Goal: Information Seeking & Learning: Compare options

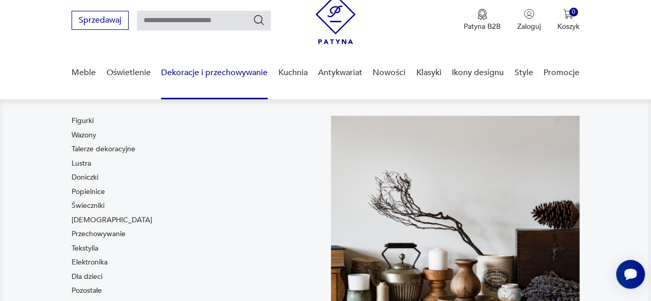
scroll to position [51, 0]
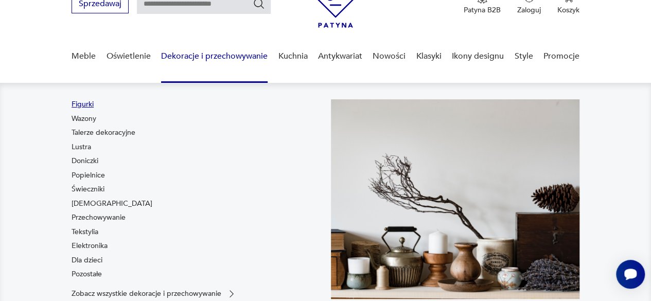
click at [91, 104] on link "Figurki" at bounding box center [83, 104] width 22 height 10
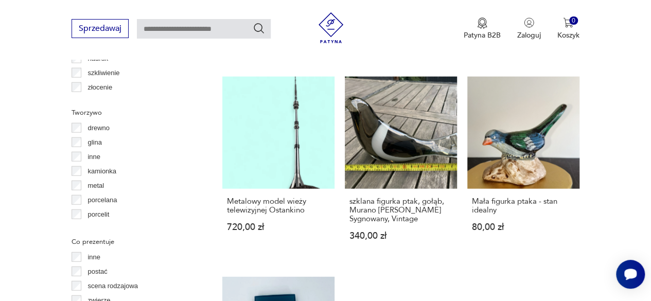
scroll to position [41, 0]
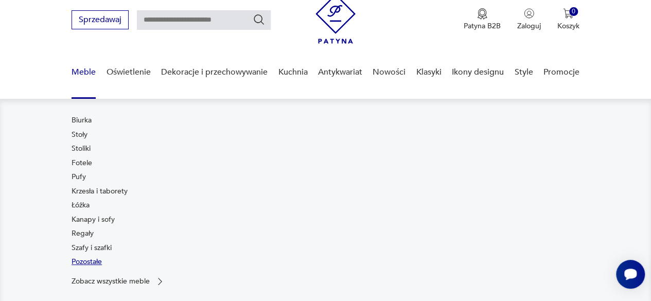
scroll to position [51, 0]
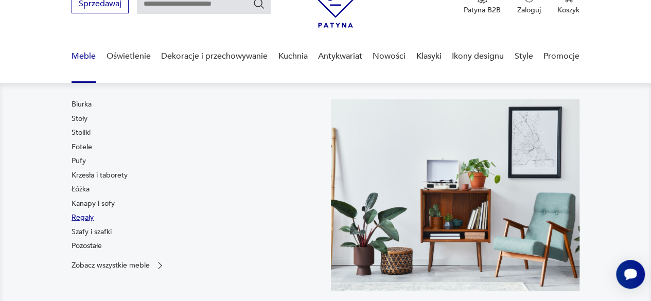
click at [83, 219] on link "Regały" at bounding box center [83, 218] width 22 height 10
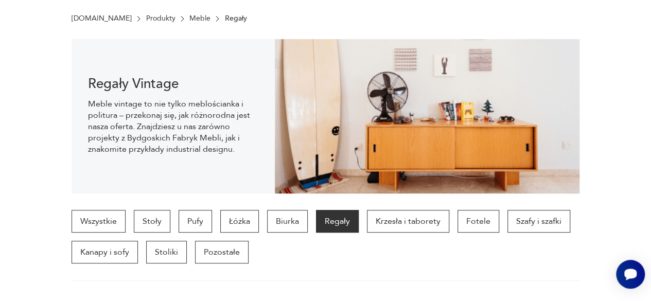
scroll to position [67, 0]
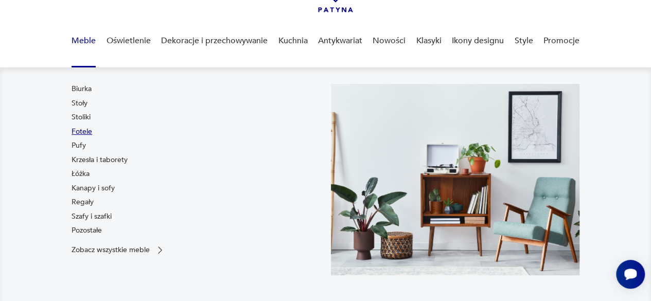
click at [83, 131] on link "Fotele" at bounding box center [82, 132] width 21 height 10
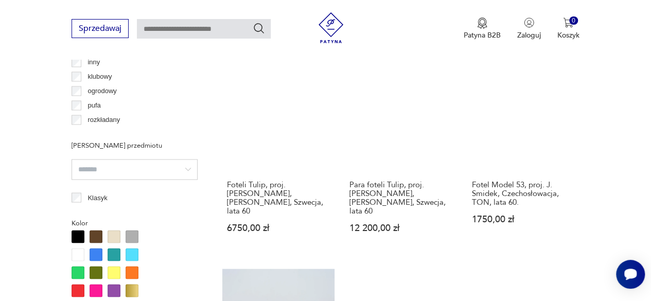
scroll to position [788, 0]
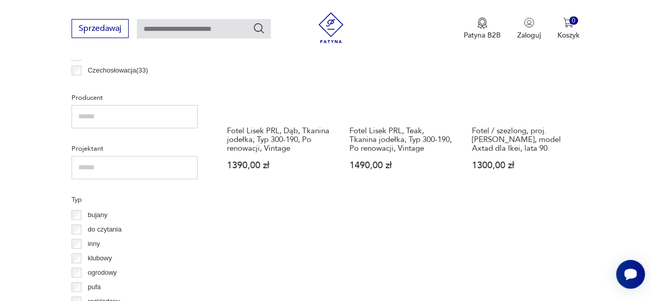
scroll to position [736, 0]
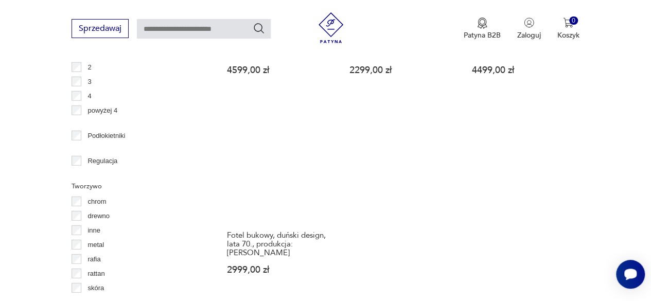
scroll to position [1406, 0]
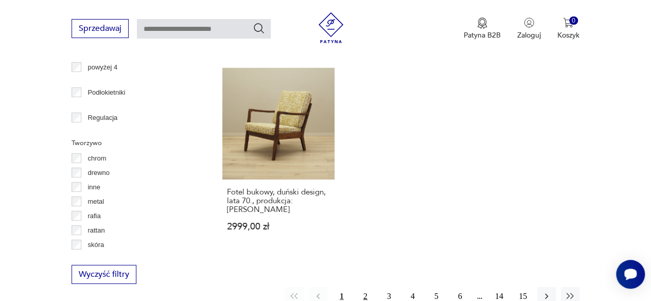
click at [364, 287] on button "2" at bounding box center [365, 296] width 19 height 19
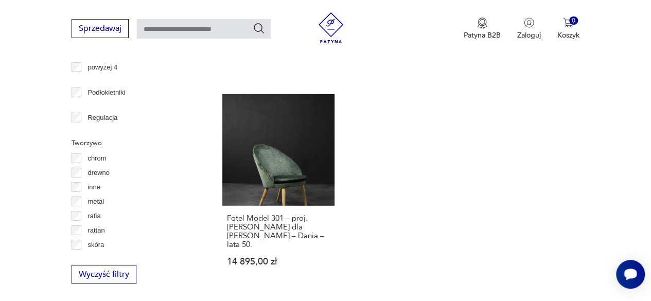
scroll to position [1560, 0]
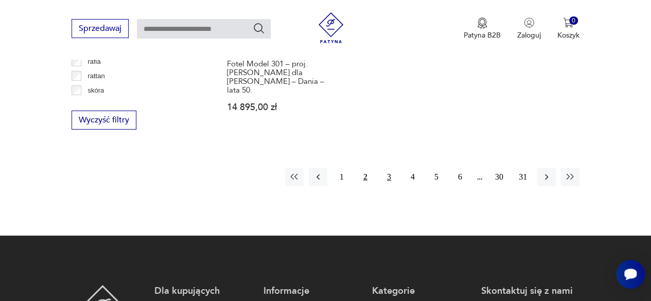
click at [388, 168] on button "3" at bounding box center [389, 177] width 19 height 19
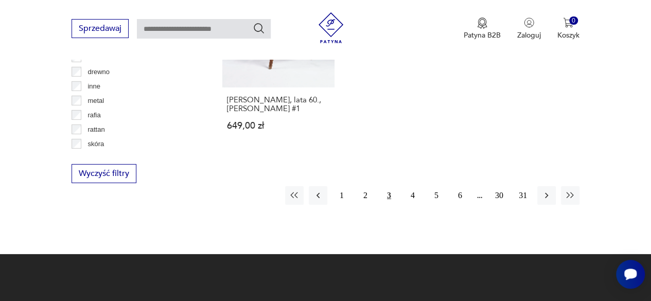
scroll to position [1509, 0]
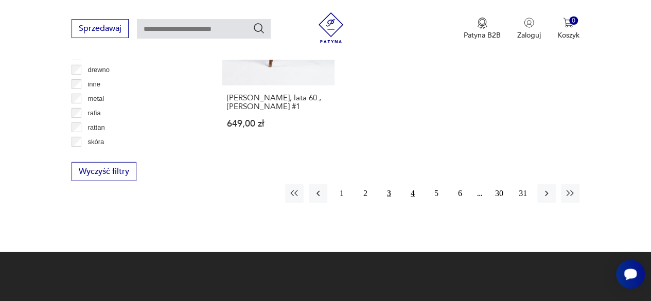
click at [412, 184] on button "4" at bounding box center [413, 193] width 19 height 19
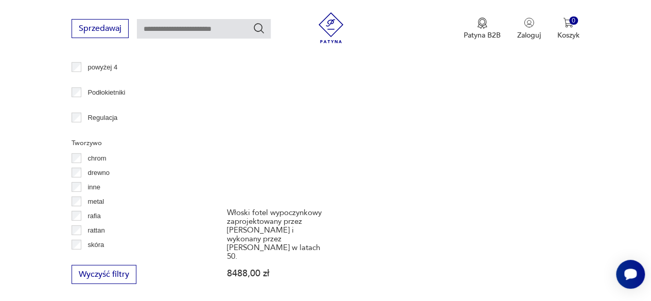
scroll to position [1509, 0]
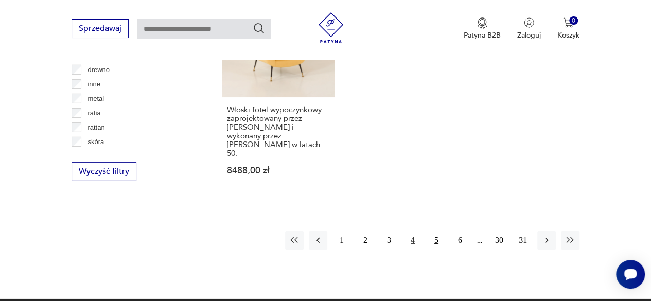
click at [434, 231] on button "5" at bounding box center [436, 240] width 19 height 19
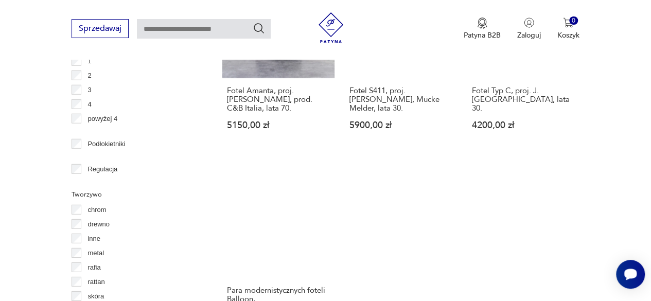
scroll to position [1509, 0]
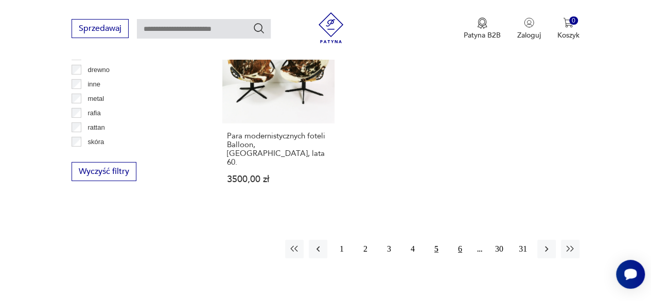
click at [460, 240] on button "6" at bounding box center [460, 249] width 19 height 19
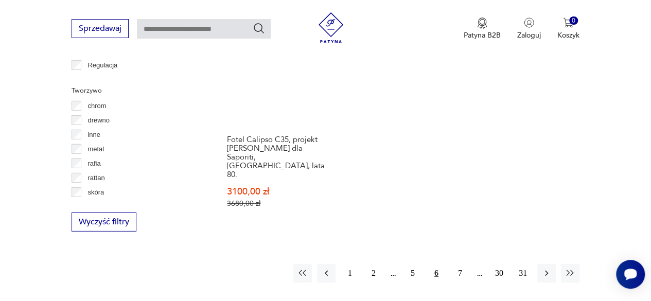
scroll to position [1509, 0]
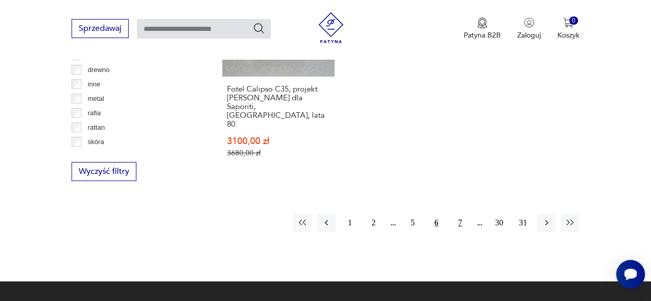
click at [461, 214] on button "7" at bounding box center [460, 223] width 19 height 19
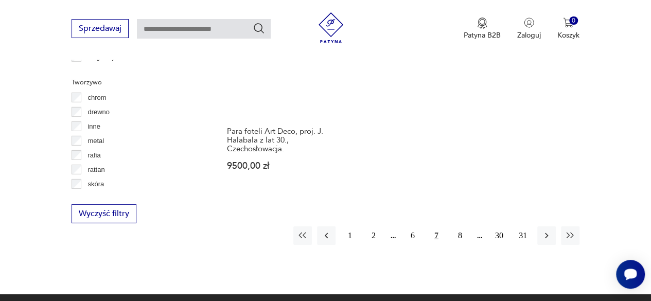
scroll to position [1509, 0]
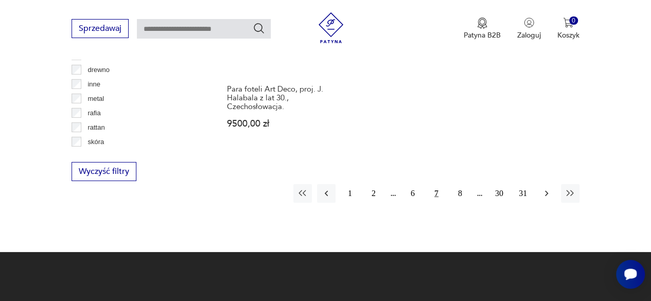
click at [542, 188] on icon "button" at bounding box center [547, 193] width 10 height 10
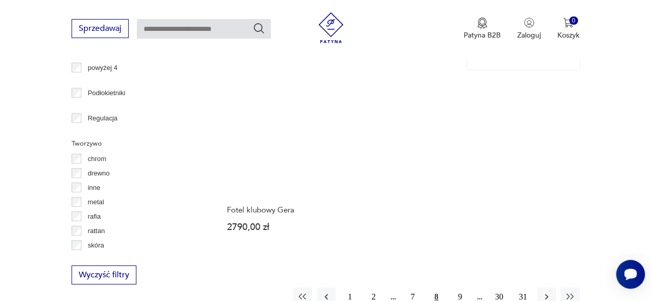
scroll to position [1406, 0]
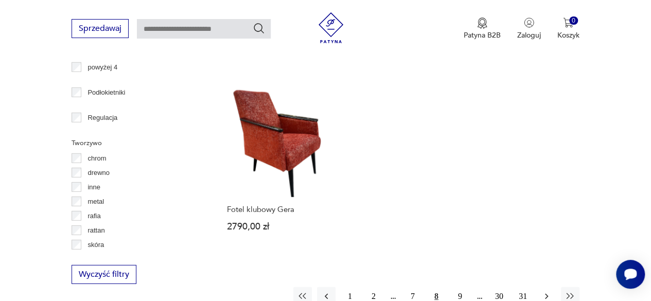
click at [541, 287] on button "button" at bounding box center [547, 296] width 19 height 19
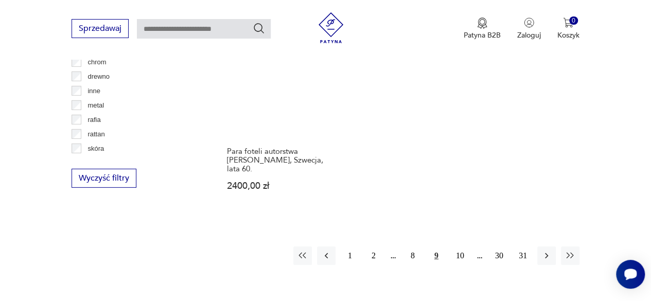
scroll to position [1560, 0]
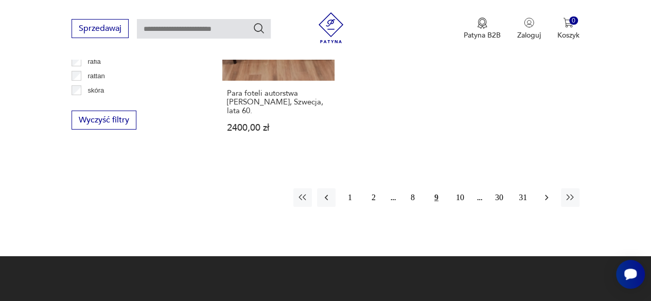
click at [539, 188] on button "button" at bounding box center [547, 197] width 19 height 19
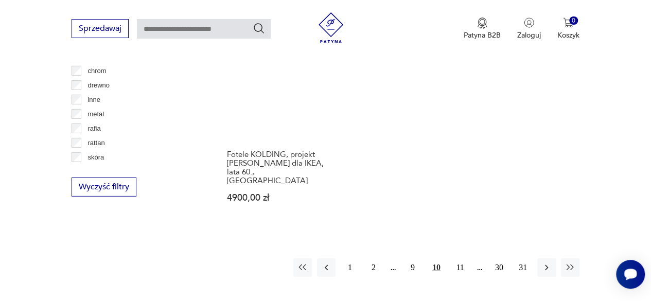
scroll to position [1509, 0]
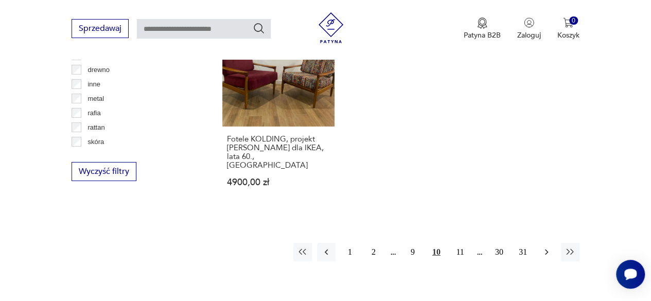
click at [544, 247] on icon "button" at bounding box center [547, 252] width 10 height 10
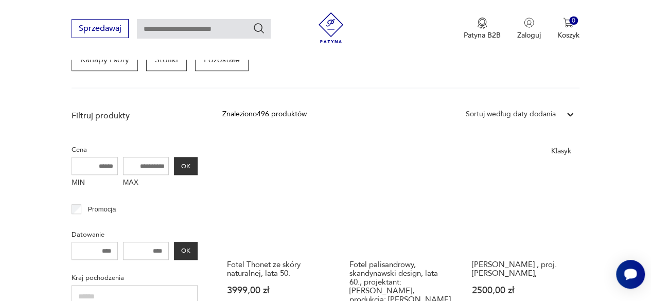
scroll to position [324, 0]
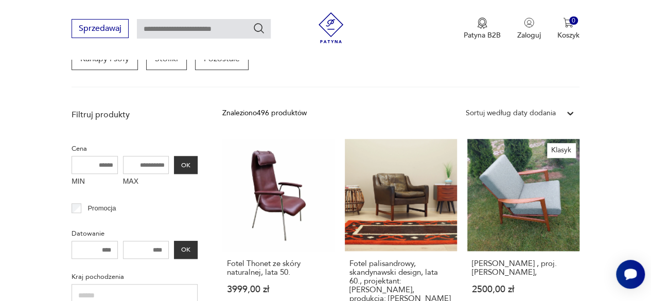
click at [156, 166] on input "MAX" at bounding box center [146, 165] width 46 height 18
type input "****"
click at [187, 167] on button "OK" at bounding box center [186, 165] width 24 height 18
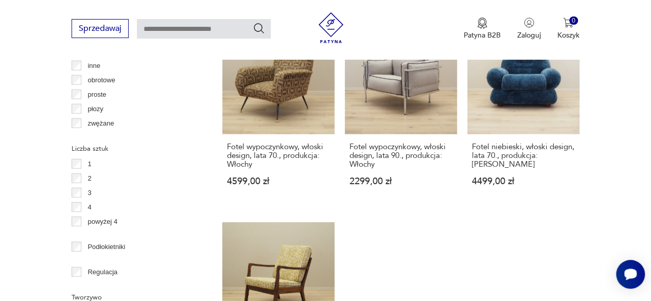
scroll to position [1509, 0]
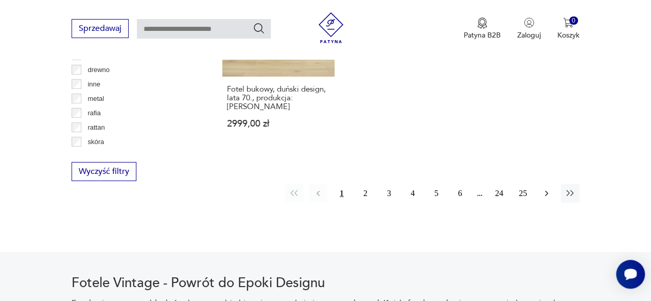
click at [546, 188] on icon "button" at bounding box center [547, 193] width 10 height 10
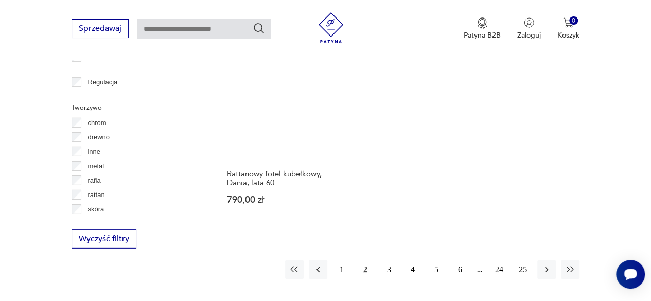
scroll to position [1457, 0]
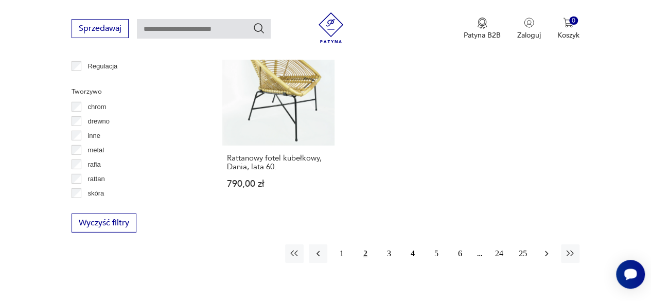
click at [543, 249] on icon "button" at bounding box center [547, 254] width 10 height 10
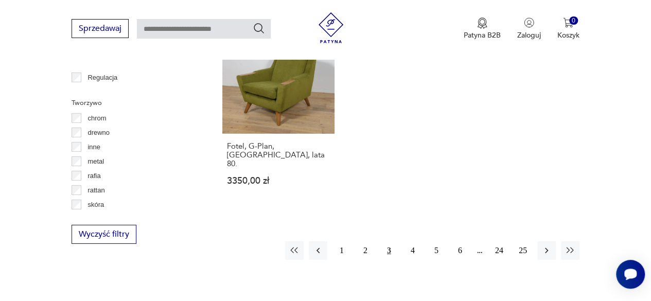
scroll to position [1509, 0]
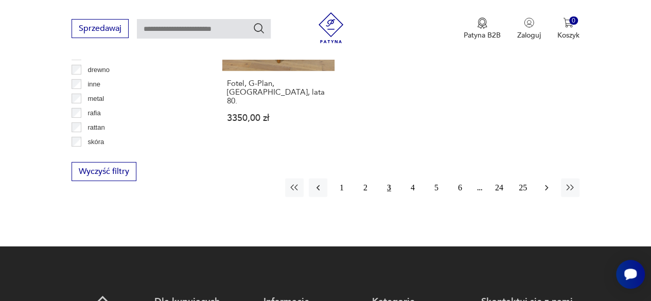
click at [550, 183] on icon "button" at bounding box center [547, 188] width 10 height 10
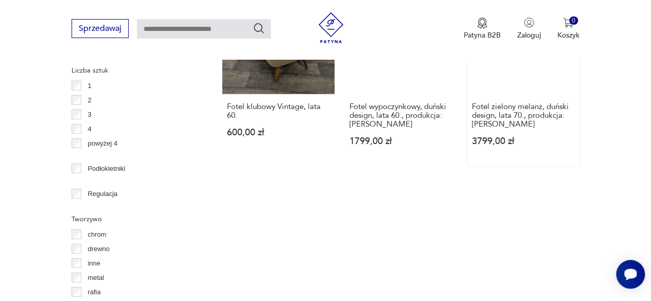
scroll to position [1457, 0]
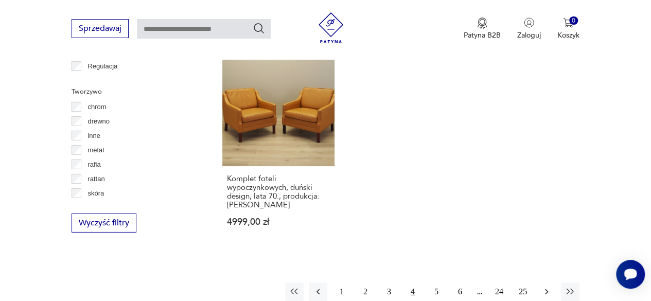
click at [543, 283] on button "button" at bounding box center [547, 292] width 19 height 19
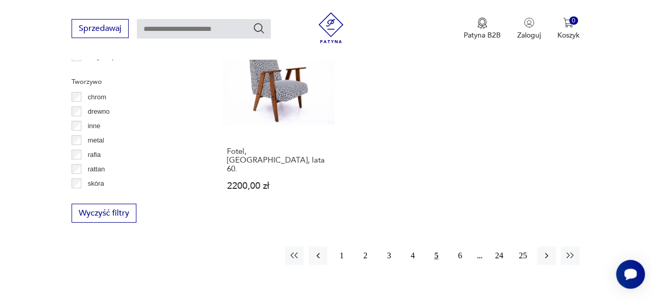
scroll to position [1509, 0]
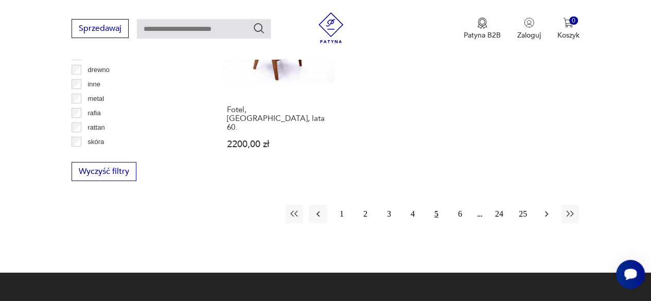
click at [547, 209] on icon "button" at bounding box center [547, 214] width 10 height 10
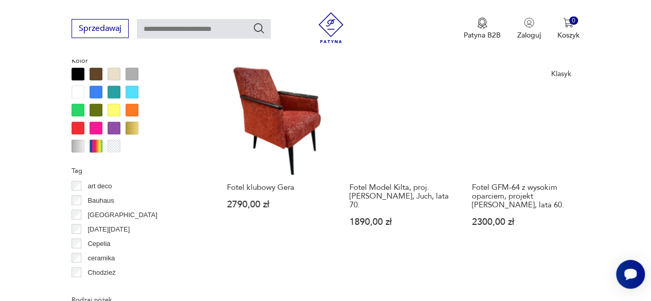
scroll to position [1148, 0]
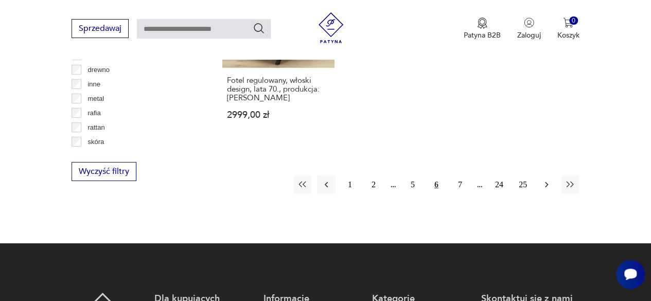
click at [548, 180] on icon "button" at bounding box center [547, 185] width 10 height 10
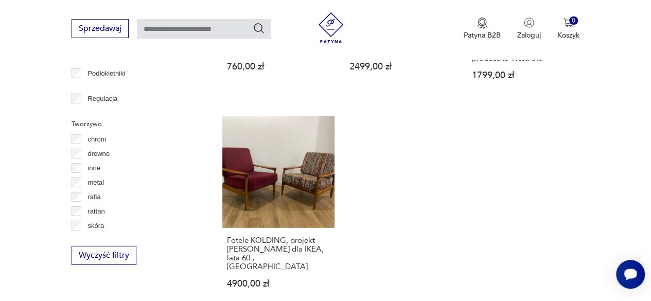
scroll to position [1457, 0]
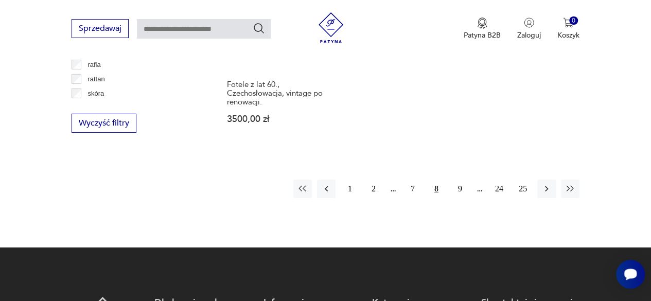
scroll to position [1612, 0]
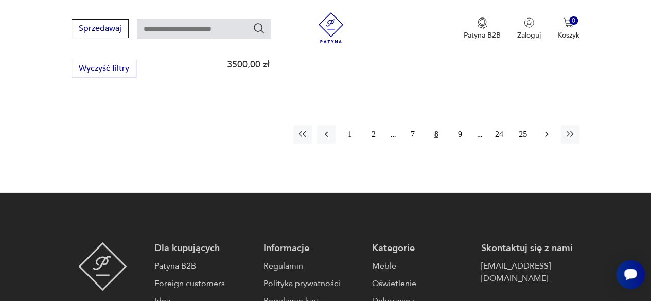
click at [544, 129] on icon "button" at bounding box center [547, 134] width 10 height 10
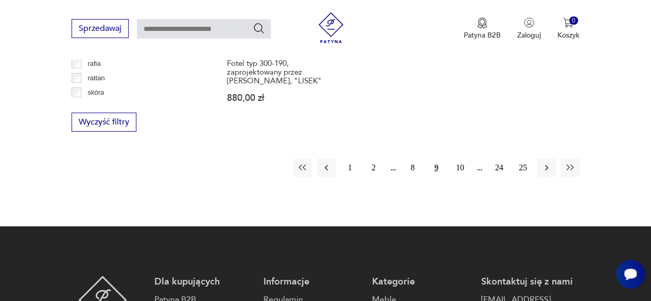
scroll to position [1560, 0]
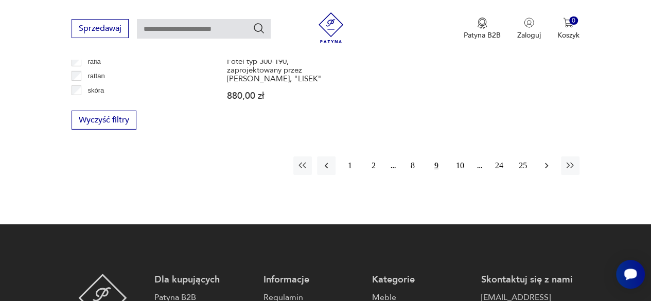
click at [541, 157] on button "button" at bounding box center [547, 166] width 19 height 19
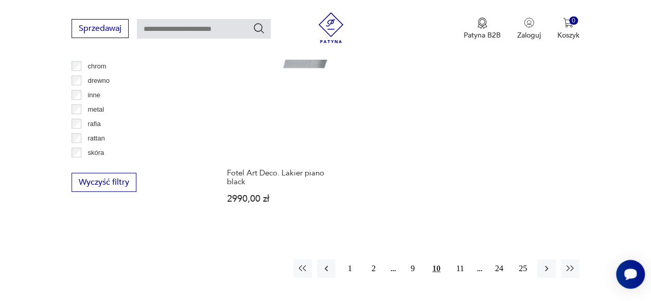
scroll to position [1509, 0]
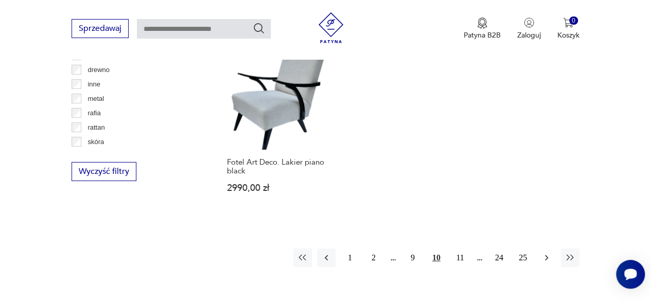
click at [546, 253] on icon "button" at bounding box center [547, 258] width 10 height 10
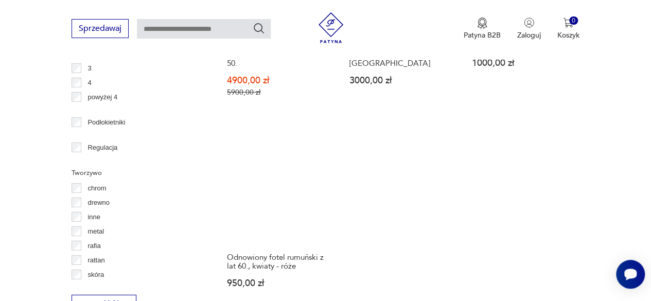
scroll to position [1457, 0]
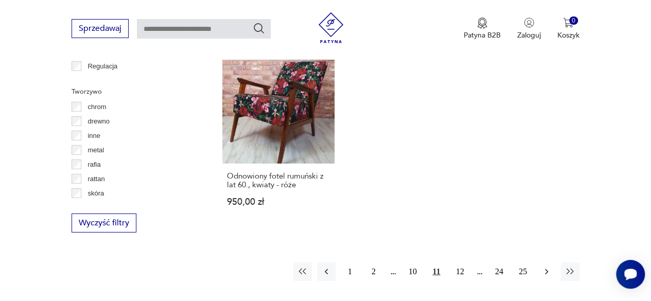
click at [548, 269] on icon "button" at bounding box center [546, 272] width 3 height 6
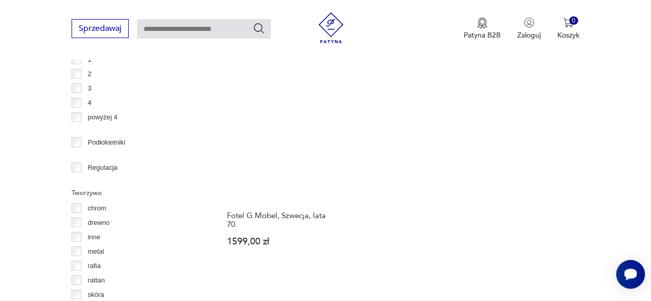
scroll to position [1457, 0]
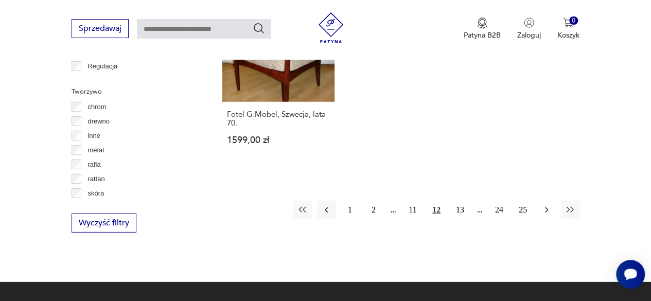
click at [541, 201] on button "button" at bounding box center [547, 210] width 19 height 19
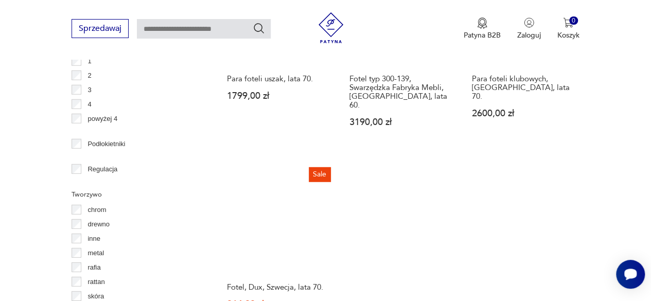
scroll to position [1509, 0]
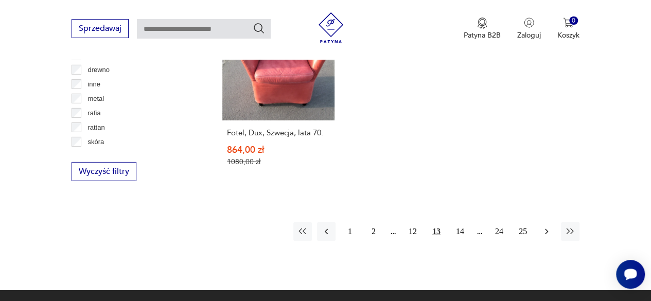
click at [548, 227] on icon "button" at bounding box center [547, 232] width 10 height 10
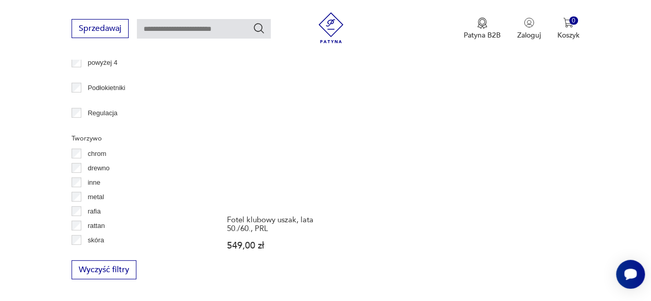
scroll to position [1457, 0]
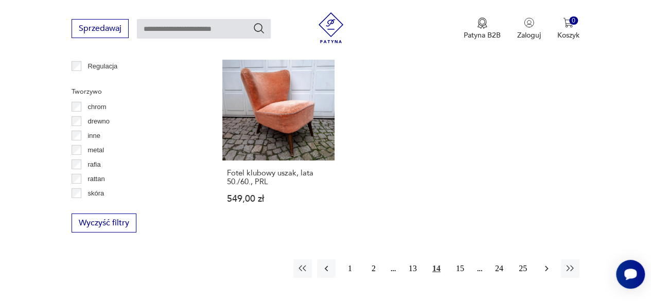
click at [547, 264] on icon "button" at bounding box center [547, 269] width 10 height 10
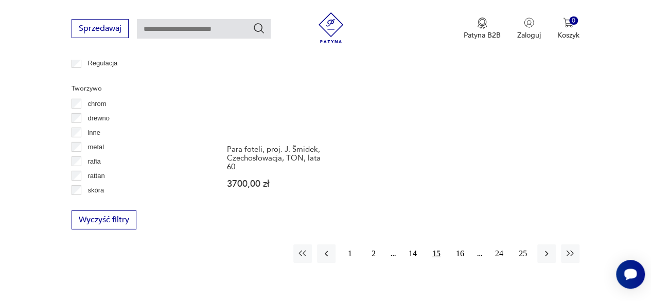
scroll to position [1509, 0]
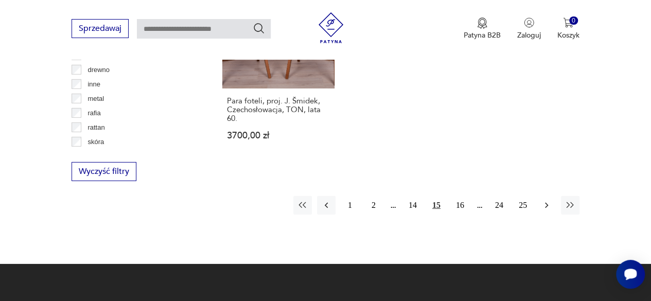
click at [552, 196] on button "button" at bounding box center [547, 205] width 19 height 19
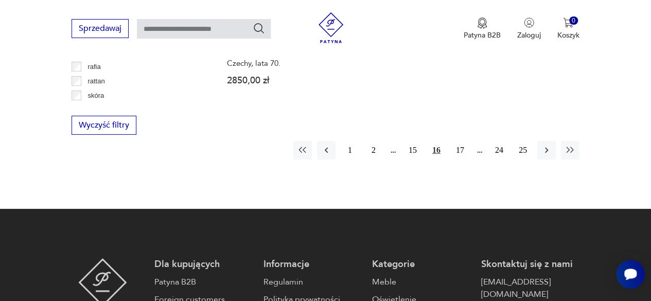
scroll to position [1560, 0]
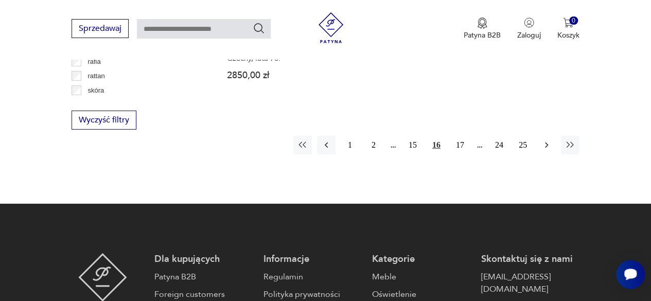
click at [549, 140] on icon "button" at bounding box center [547, 145] width 10 height 10
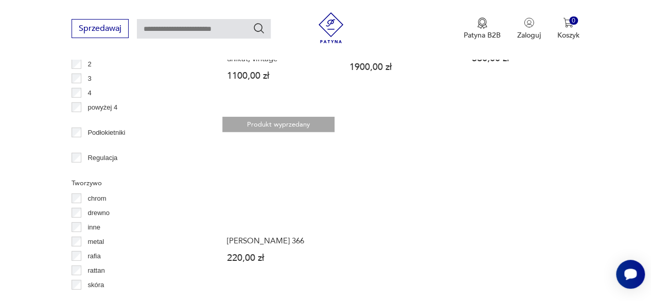
scroll to position [1457, 0]
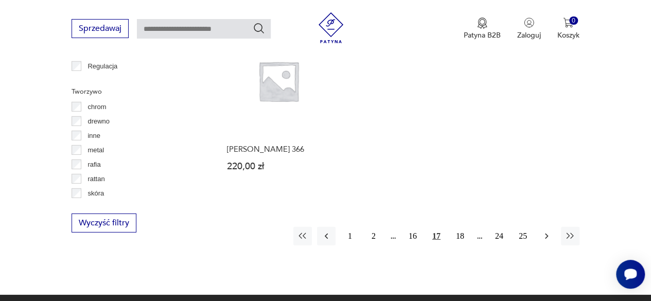
click at [547, 234] on icon "button" at bounding box center [546, 237] width 3 height 6
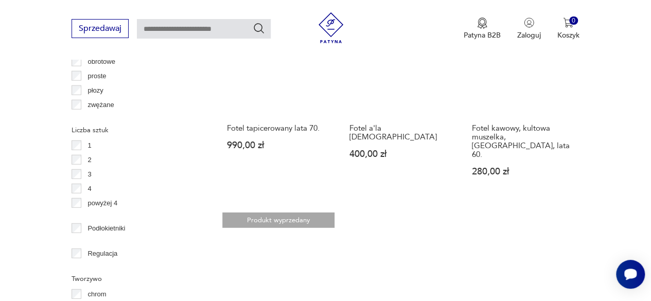
scroll to position [1354, 0]
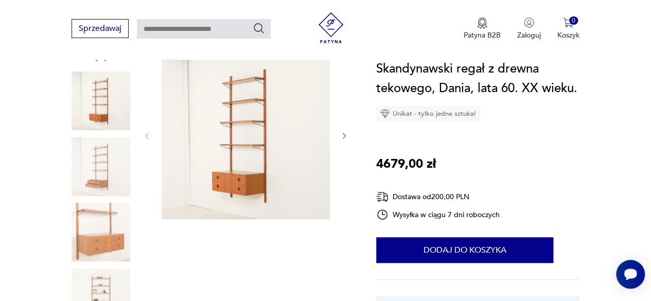
scroll to position [103, 0]
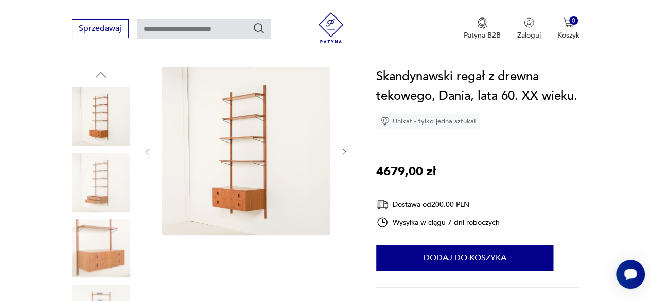
click at [101, 176] on img at bounding box center [101, 182] width 59 height 59
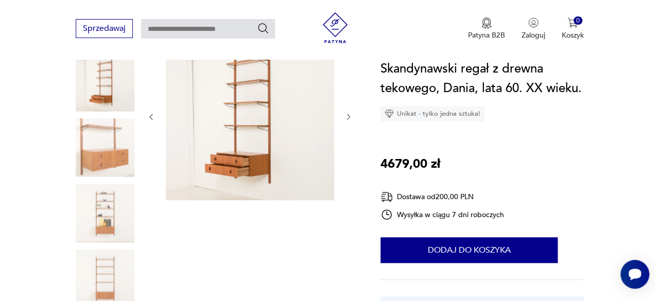
scroll to position [154, 0]
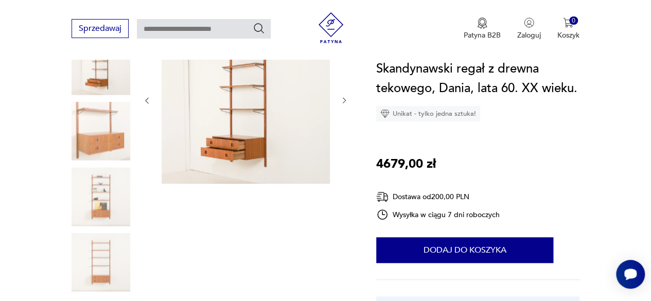
click at [103, 207] on img at bounding box center [101, 196] width 59 height 59
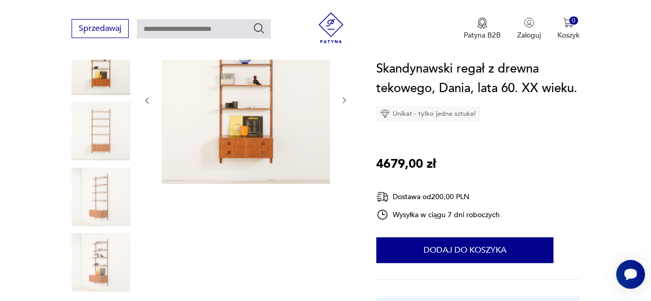
click at [261, 123] on img at bounding box center [246, 99] width 168 height 168
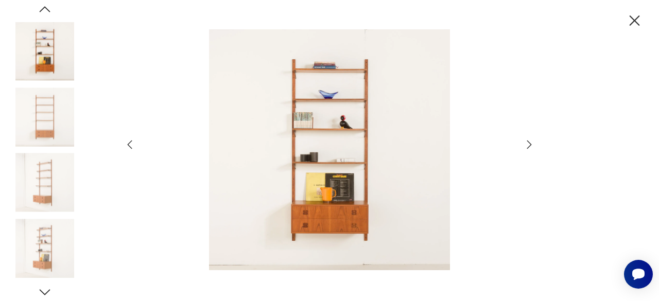
click at [332, 191] on img at bounding box center [329, 149] width 367 height 241
click at [270, 158] on img at bounding box center [329, 149] width 367 height 241
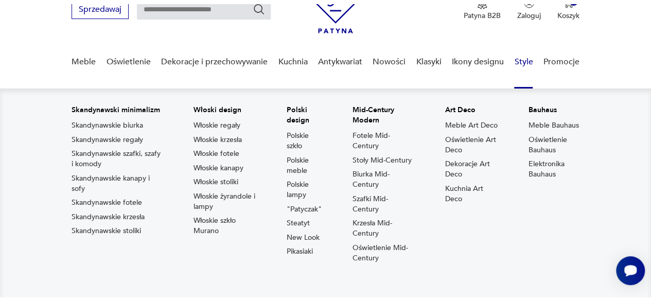
scroll to position [103, 0]
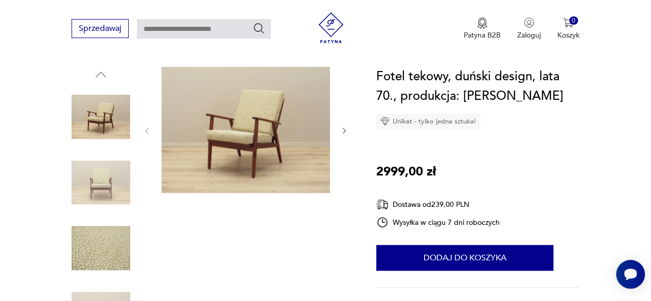
click at [342, 129] on icon "button" at bounding box center [344, 131] width 8 height 8
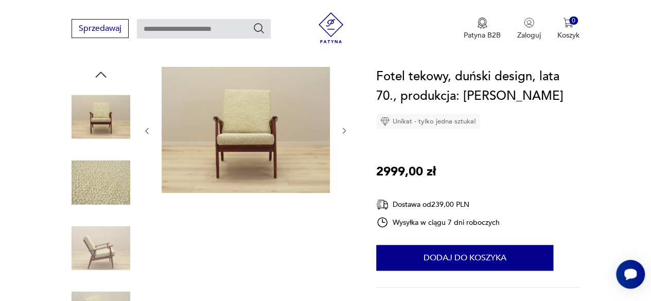
click at [342, 129] on icon "button" at bounding box center [344, 131] width 8 height 8
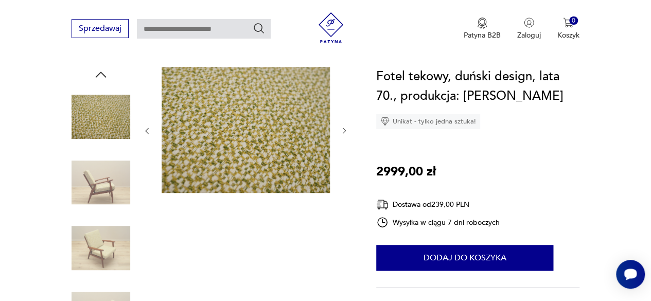
click at [342, 129] on icon "button" at bounding box center [344, 131] width 8 height 8
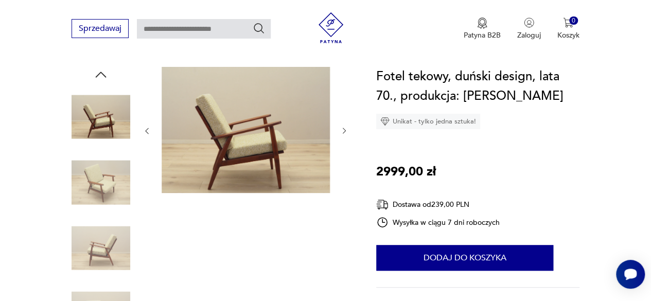
click at [342, 129] on icon "button" at bounding box center [344, 131] width 8 height 8
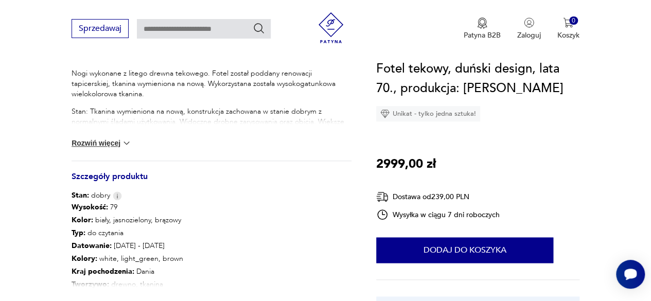
scroll to position [515, 0]
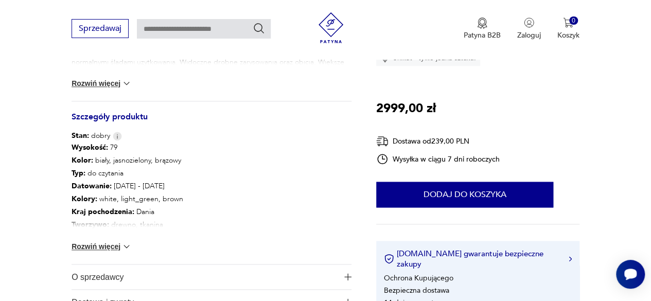
click at [113, 249] on button "Rozwiń więcej" at bounding box center [102, 247] width 60 height 10
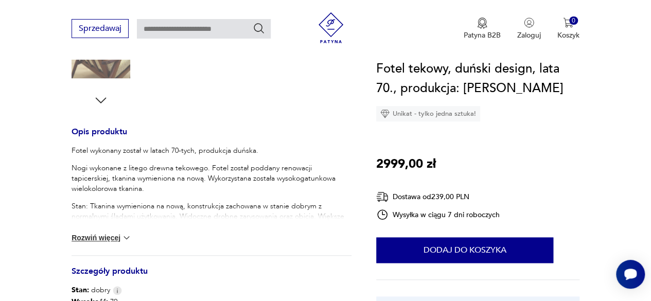
scroll to position [154, 0]
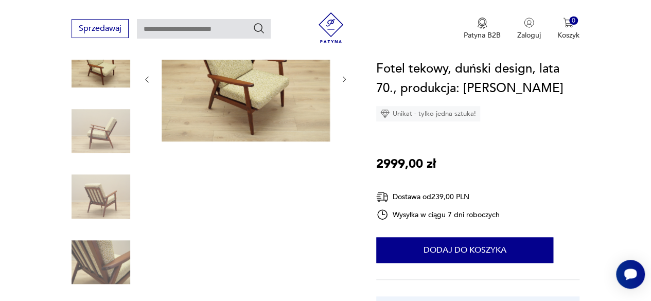
click at [107, 129] on img at bounding box center [101, 131] width 59 height 59
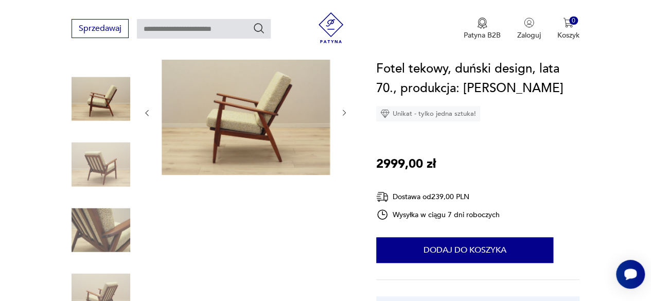
scroll to position [206, 0]
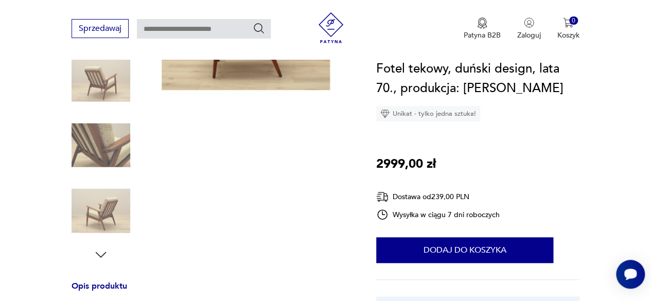
click at [116, 147] on img at bounding box center [101, 145] width 59 height 59
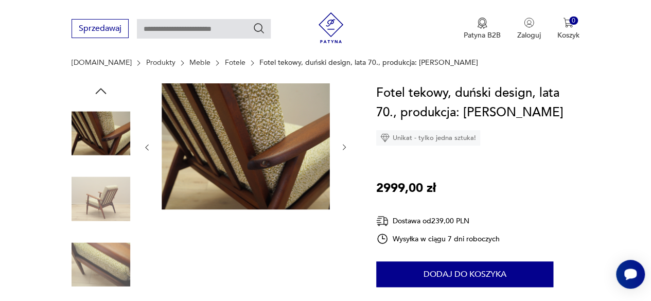
scroll to position [103, 0]
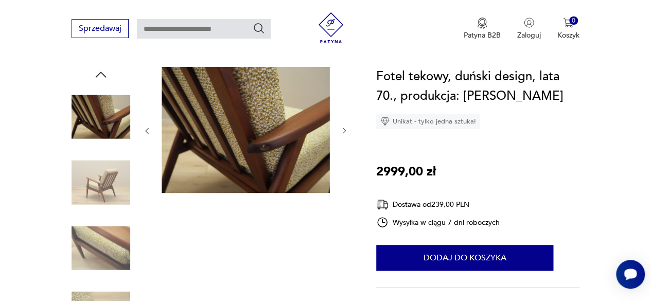
click at [115, 238] on img at bounding box center [101, 248] width 59 height 59
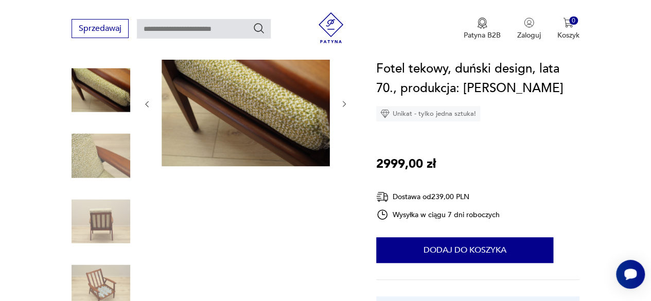
scroll to position [206, 0]
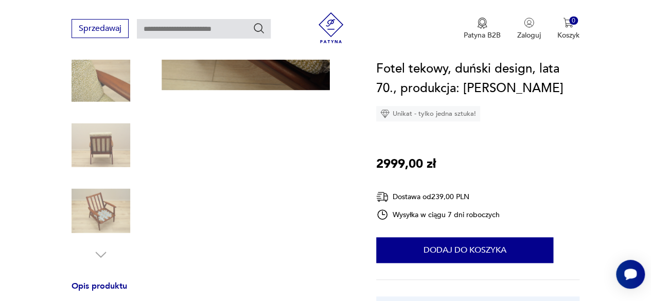
click at [112, 202] on img at bounding box center [101, 211] width 59 height 59
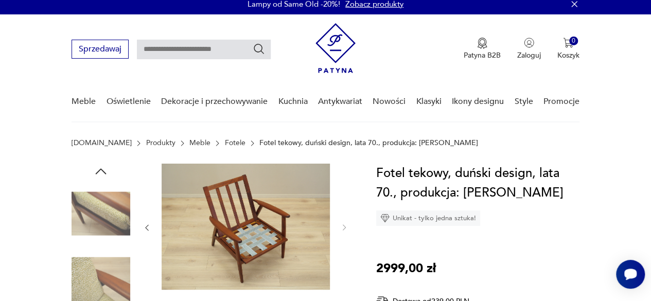
scroll to position [0, 0]
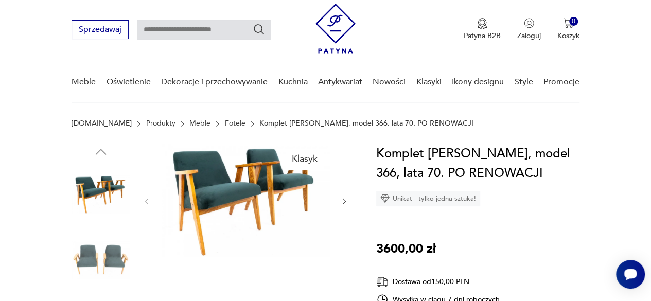
scroll to position [103, 0]
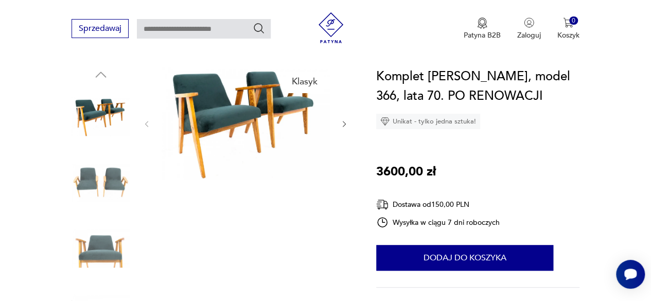
click at [345, 122] on icon "button" at bounding box center [344, 124] width 8 height 8
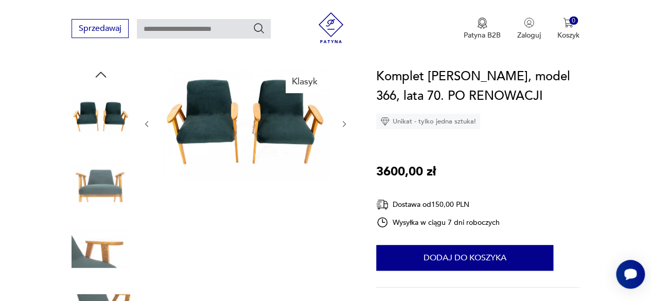
click at [345, 122] on icon "button" at bounding box center [344, 124] width 8 height 8
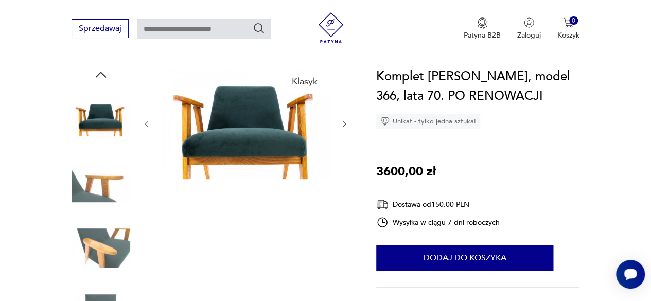
click at [345, 122] on icon "button" at bounding box center [344, 124] width 8 height 8
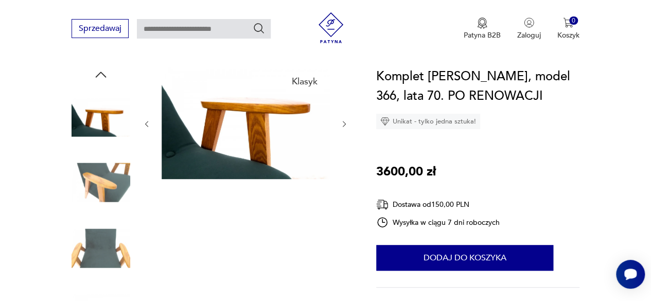
click at [345, 122] on icon "button" at bounding box center [344, 124] width 8 height 8
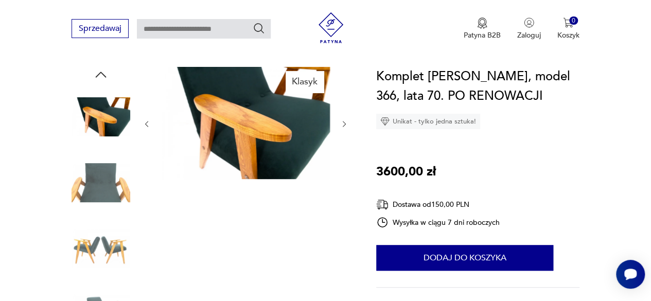
click at [345, 122] on icon "button" at bounding box center [344, 124] width 8 height 8
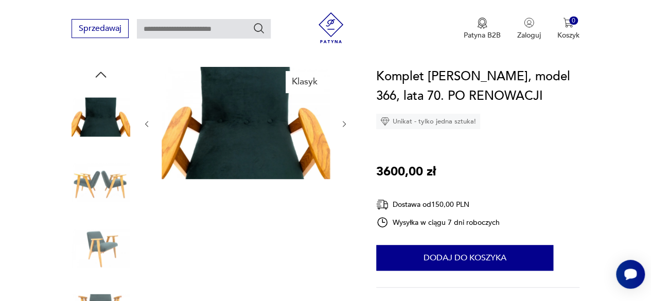
click at [345, 122] on icon "button" at bounding box center [344, 124] width 8 height 8
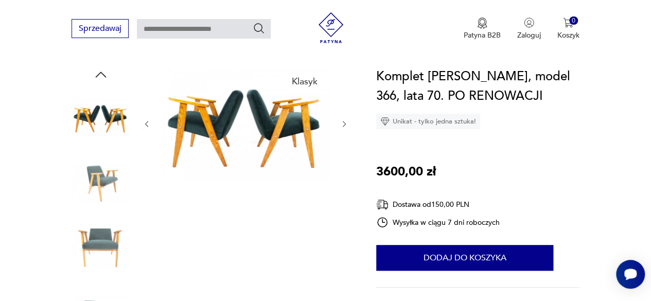
click at [340, 123] on icon "button" at bounding box center [344, 124] width 8 height 8
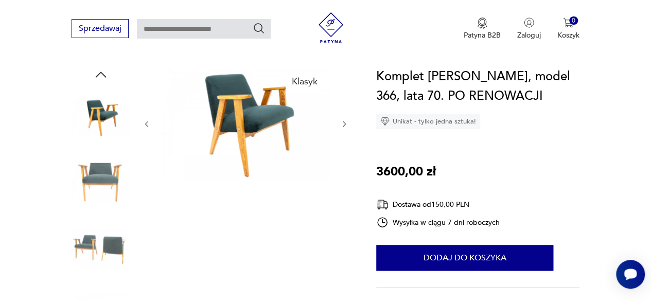
click at [340, 123] on icon "button" at bounding box center [344, 124] width 8 height 8
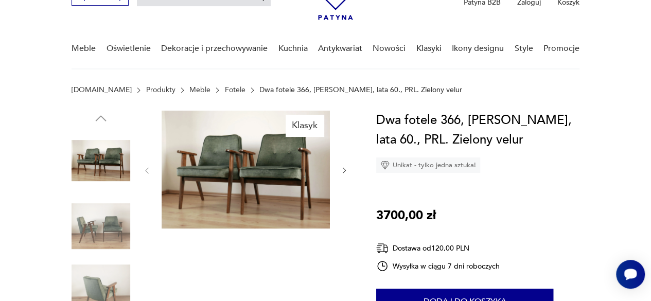
scroll to position [103, 0]
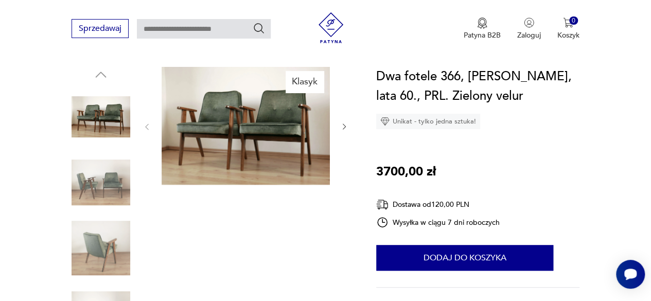
click at [340, 125] on icon "button" at bounding box center [344, 127] width 8 height 8
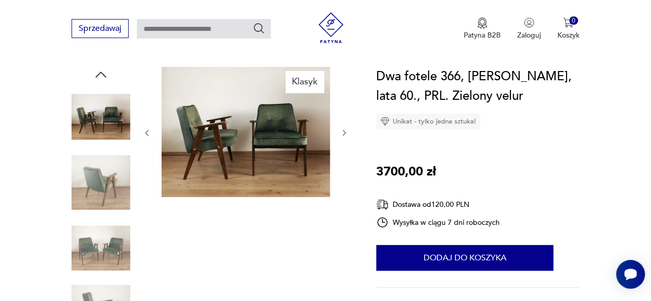
click at [340, 125] on div at bounding box center [246, 133] width 206 height 132
click at [345, 136] on icon "button" at bounding box center [344, 133] width 8 height 8
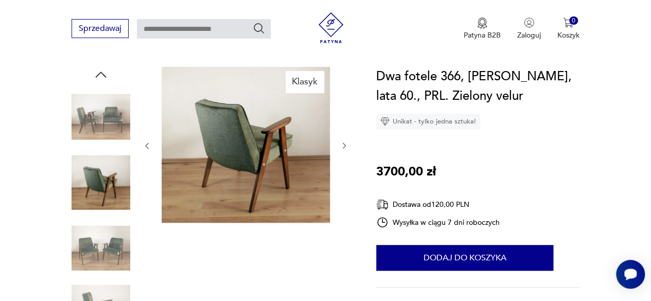
click at [345, 136] on div at bounding box center [246, 146] width 206 height 158
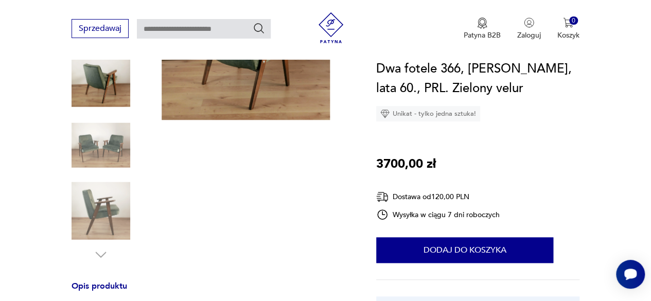
click at [97, 218] on img at bounding box center [101, 211] width 59 height 59
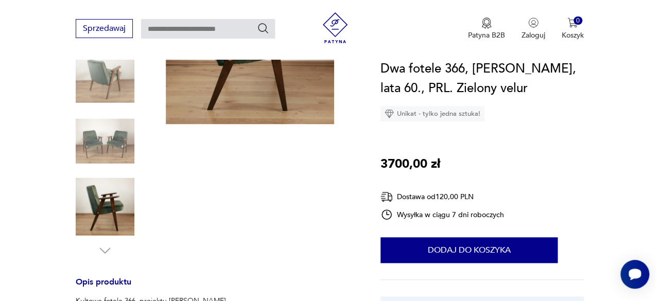
scroll to position [56, 0]
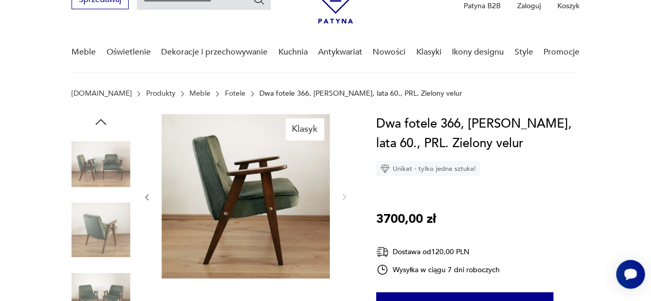
click at [98, 228] on img at bounding box center [101, 230] width 59 height 59
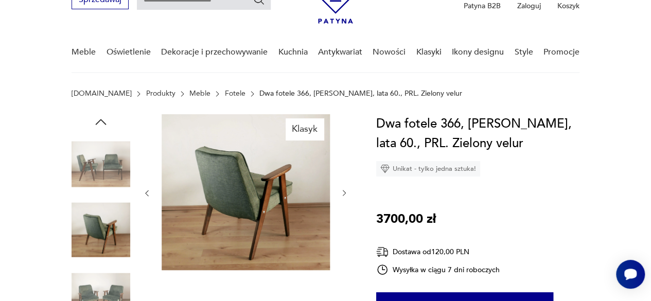
click at [262, 172] on img at bounding box center [246, 192] width 168 height 156
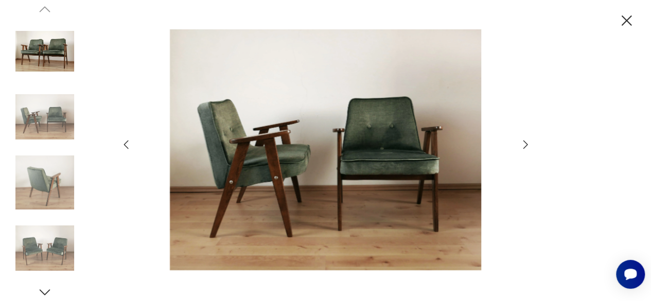
click at [315, 177] on img at bounding box center [326, 149] width 367 height 241
click at [318, 174] on img at bounding box center [326, 149] width 367 height 241
click at [630, 21] on icon "button" at bounding box center [627, 21] width 18 height 18
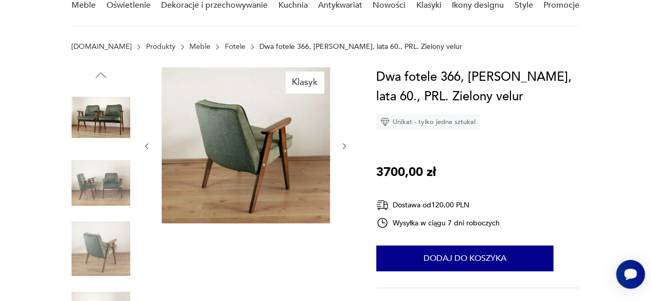
scroll to position [159, 0]
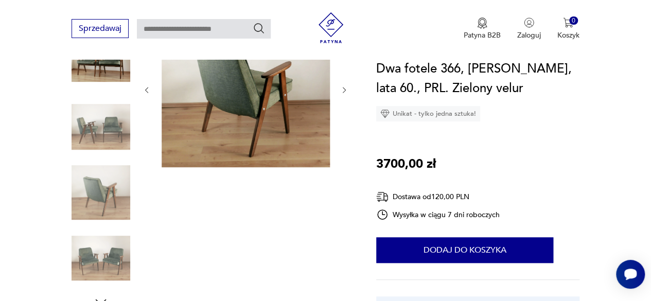
click at [98, 194] on img at bounding box center [101, 192] width 59 height 59
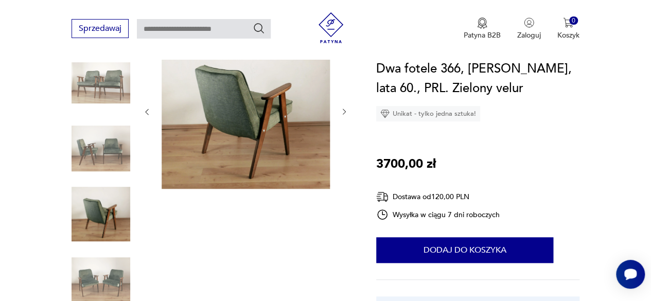
scroll to position [0, 0]
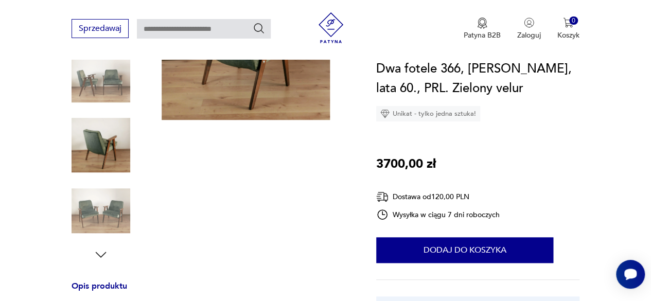
click at [103, 253] on icon "button" at bounding box center [100, 254] width 15 height 15
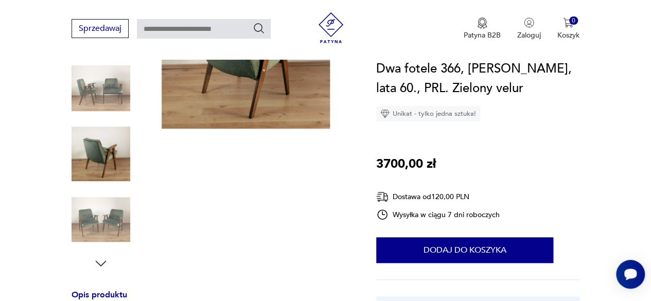
click at [103, 253] on div at bounding box center [101, 122] width 59 height 299
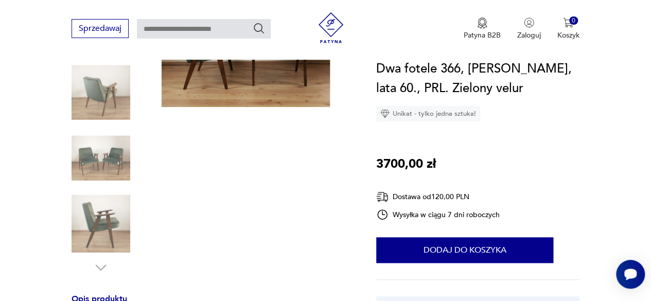
click at [107, 214] on img at bounding box center [101, 224] width 59 height 59
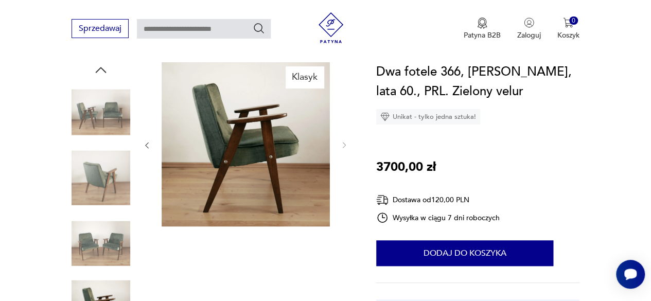
scroll to position [107, 0]
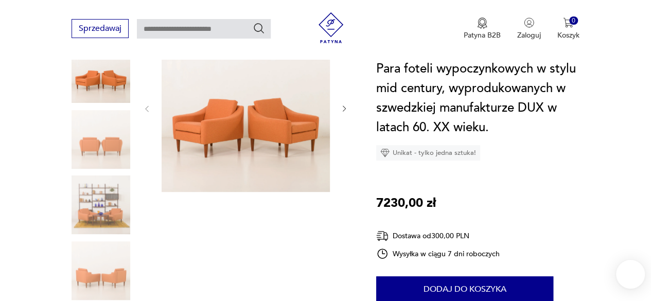
click at [109, 152] on img at bounding box center [101, 139] width 59 height 59
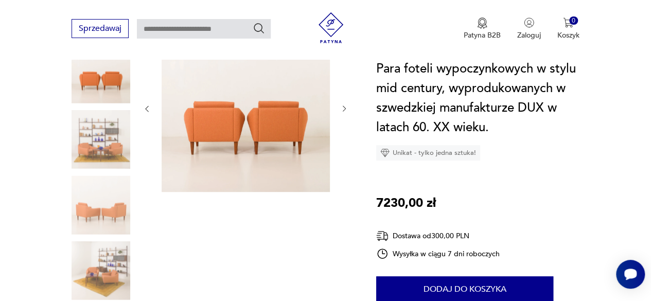
click at [111, 153] on img at bounding box center [101, 139] width 59 height 59
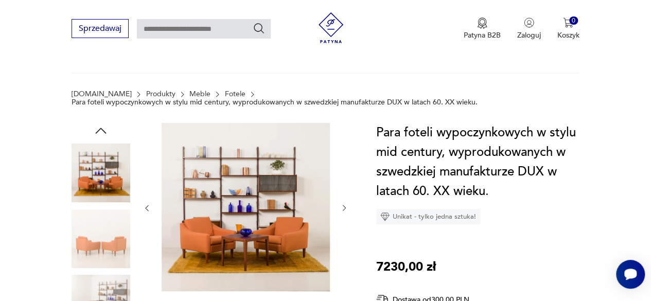
scroll to position [51, 0]
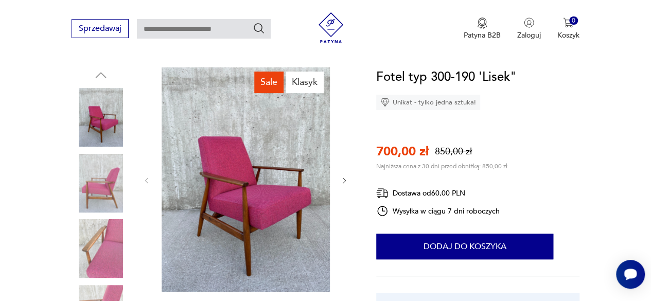
scroll to position [103, 0]
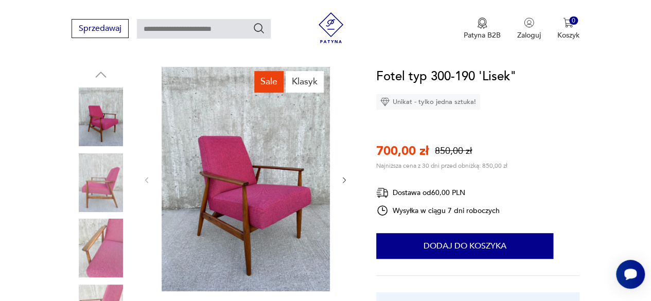
click at [347, 178] on icon "button" at bounding box center [344, 180] width 8 height 8
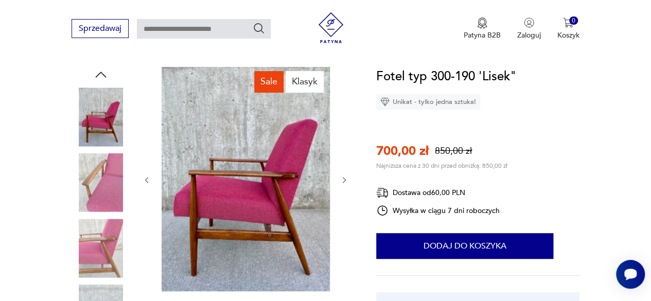
click at [347, 178] on icon "button" at bounding box center [344, 180] width 8 height 8
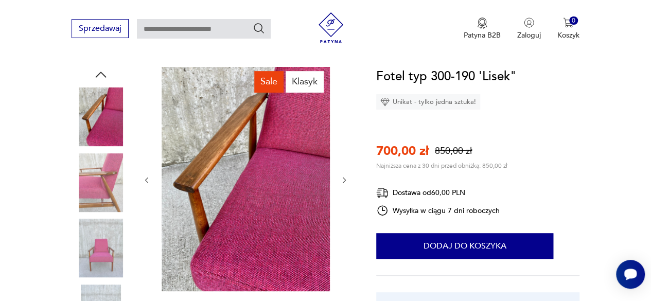
click at [347, 178] on icon "button" at bounding box center [344, 180] width 8 height 8
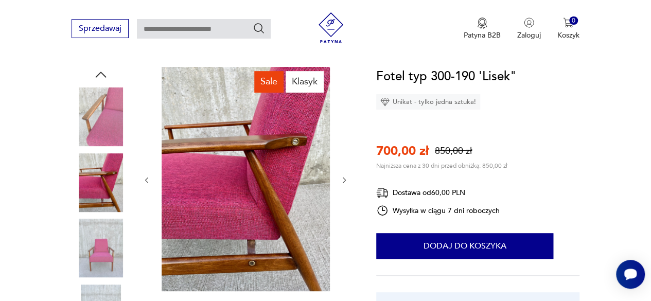
click at [347, 178] on icon "button" at bounding box center [344, 180] width 8 height 8
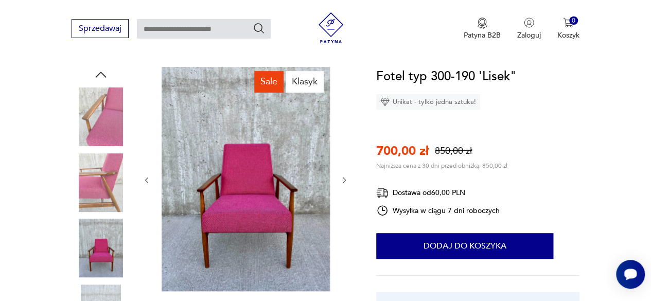
click at [347, 178] on icon "button" at bounding box center [344, 180] width 8 height 8
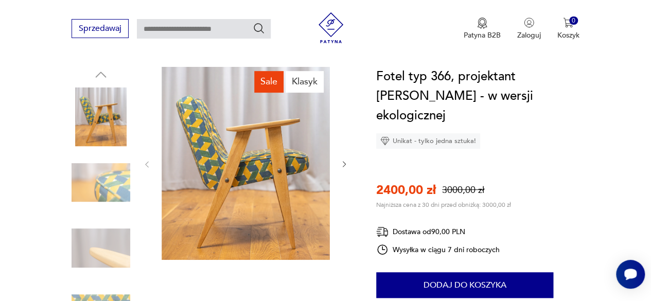
click at [344, 164] on icon "button" at bounding box center [344, 164] width 8 height 8
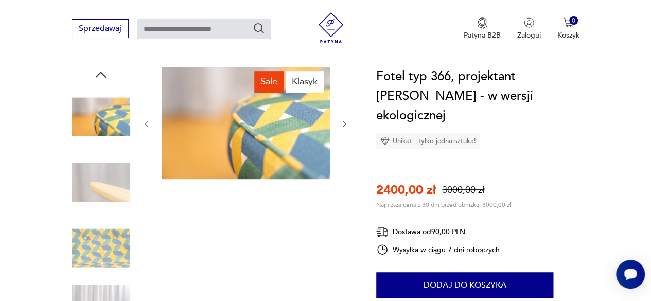
click at [347, 124] on icon "button" at bounding box center [344, 124] width 8 height 8
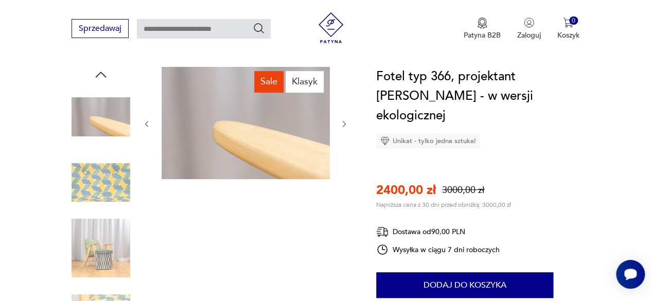
click at [347, 124] on icon "button" at bounding box center [344, 124] width 8 height 8
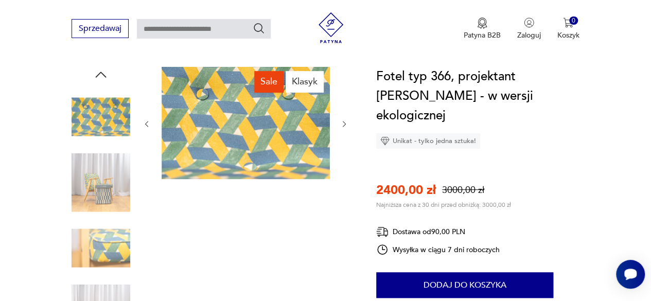
click at [347, 124] on icon "button" at bounding box center [344, 124] width 8 height 8
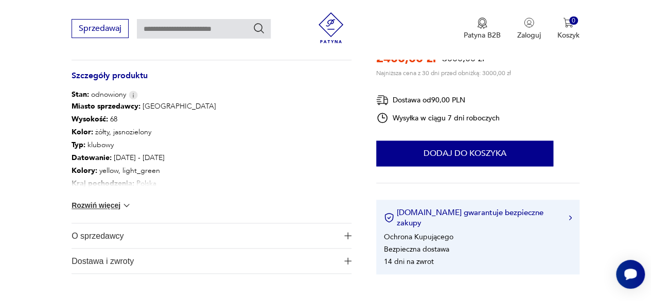
scroll to position [566, 0]
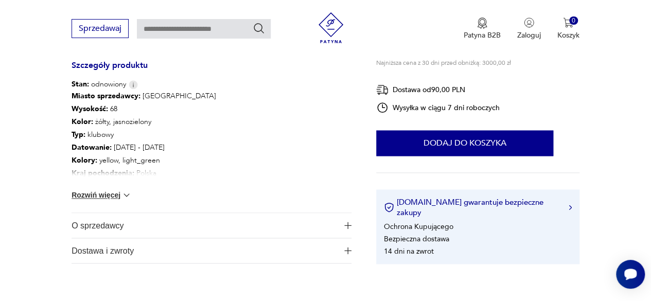
click at [346, 223] on img "button" at bounding box center [348, 225] width 7 height 7
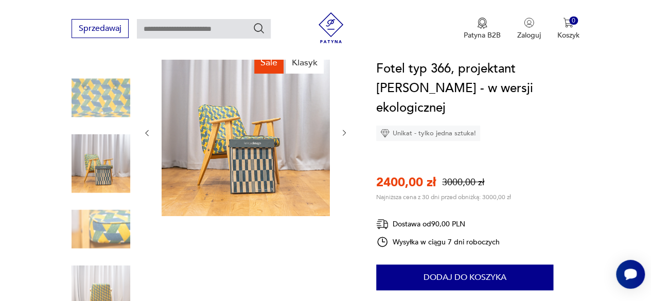
scroll to position [103, 0]
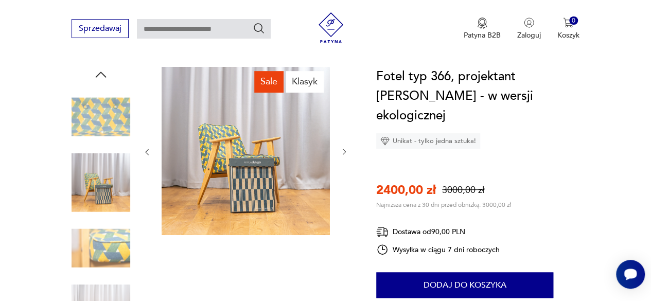
click at [340, 155] on icon "button" at bounding box center [344, 152] width 8 height 8
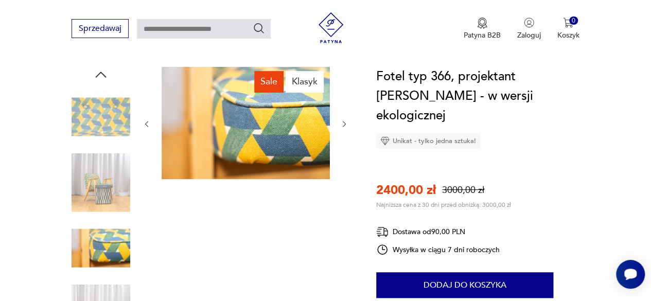
click at [340, 155] on div at bounding box center [246, 124] width 206 height 114
click at [341, 130] on div at bounding box center [246, 124] width 206 height 114
click at [342, 124] on icon "button" at bounding box center [344, 124] width 8 height 8
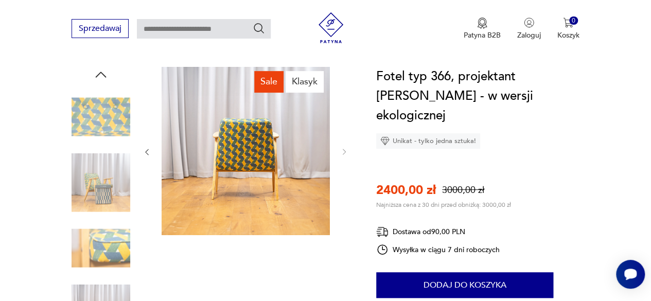
click at [342, 124] on div at bounding box center [246, 152] width 206 height 170
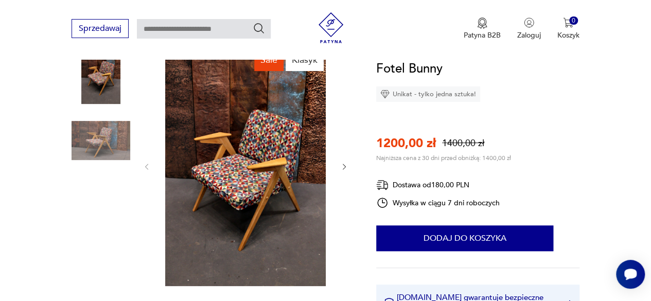
scroll to position [154, 0]
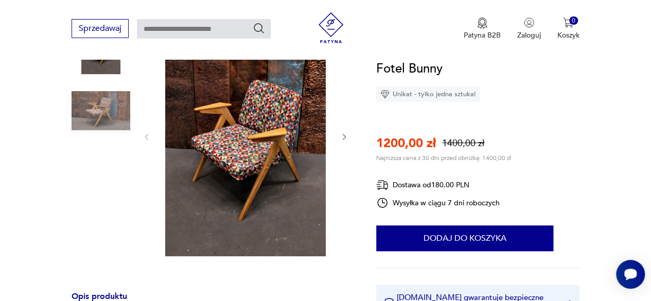
click at [342, 134] on icon "button" at bounding box center [344, 137] width 8 height 8
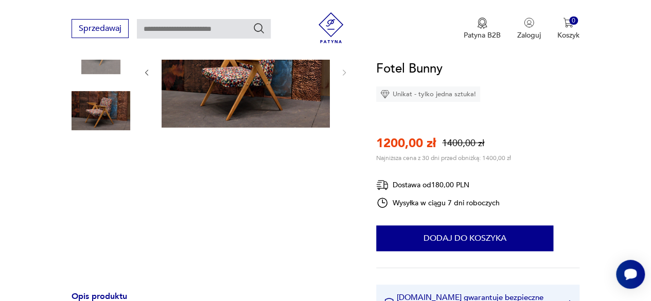
click at [342, 134] on div "Sale Klasyk" at bounding box center [246, 143] width 206 height 257
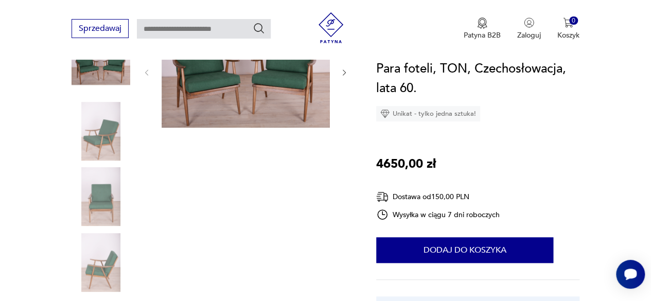
scroll to position [51, 0]
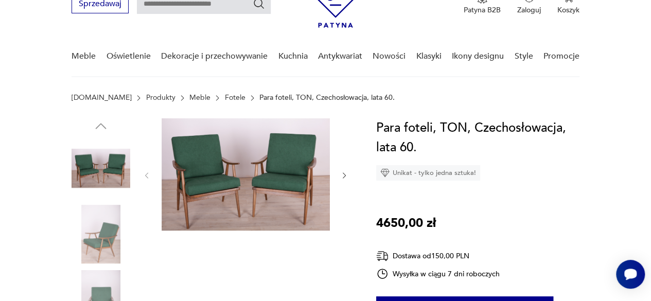
click at [348, 173] on icon "button" at bounding box center [344, 175] width 8 height 8
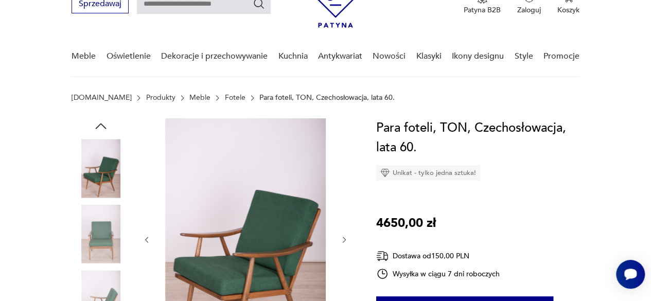
click at [348, 173] on div at bounding box center [246, 239] width 206 height 243
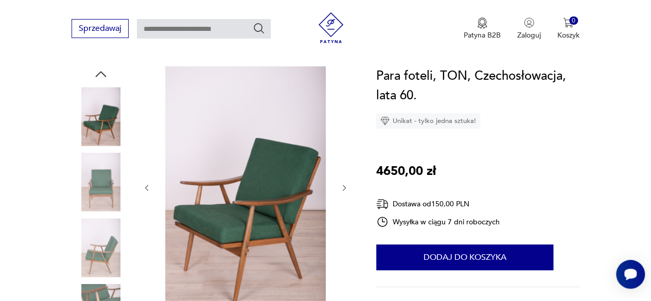
scroll to position [154, 0]
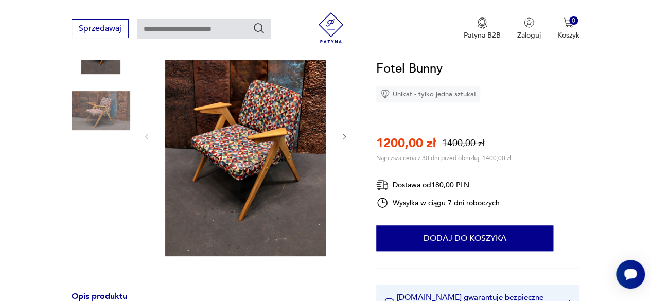
click at [345, 134] on icon "button" at bounding box center [344, 137] width 8 height 8
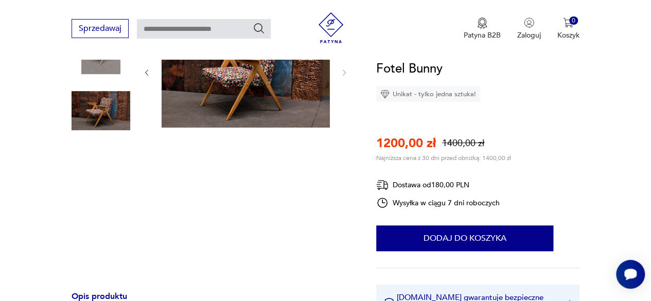
click at [345, 134] on div "Sale Klasyk" at bounding box center [246, 143] width 206 height 257
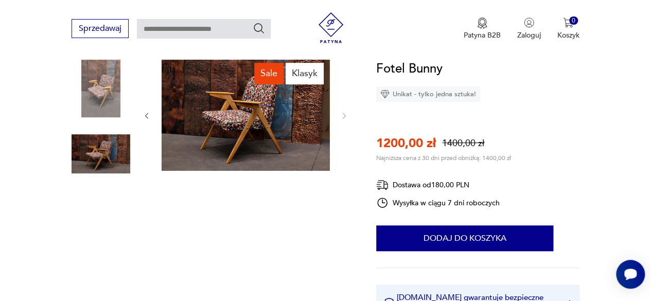
scroll to position [51, 0]
